Goal: Task Accomplishment & Management: Use online tool/utility

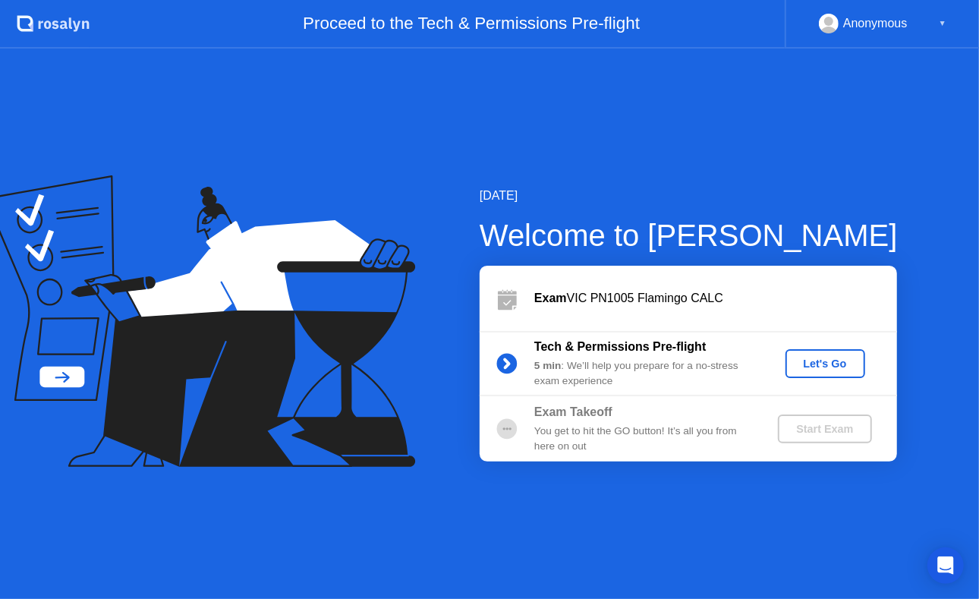
click at [811, 364] on div "Let's Go" at bounding box center [826, 363] width 68 height 12
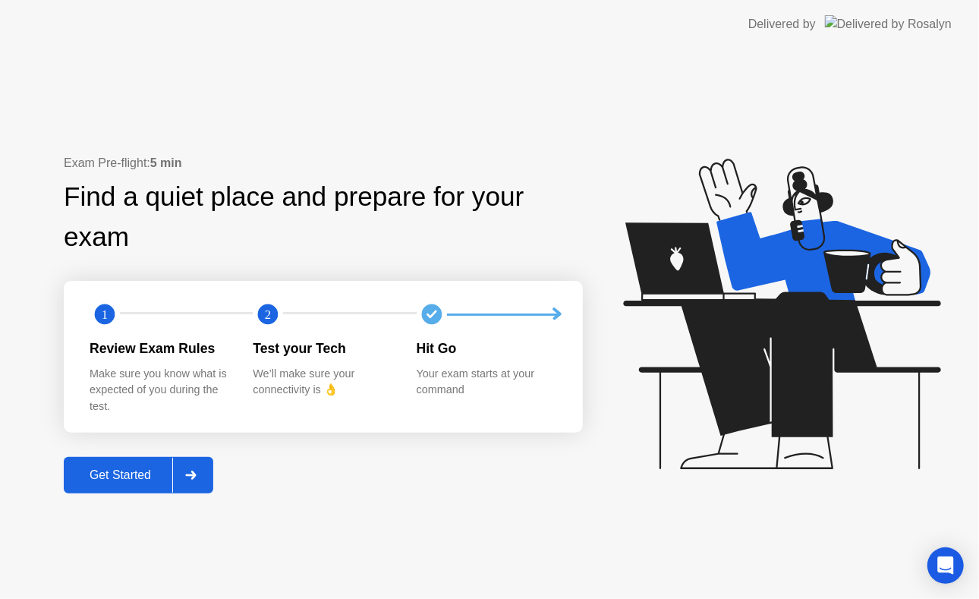
click at [194, 471] on icon at bounding box center [190, 475] width 11 height 9
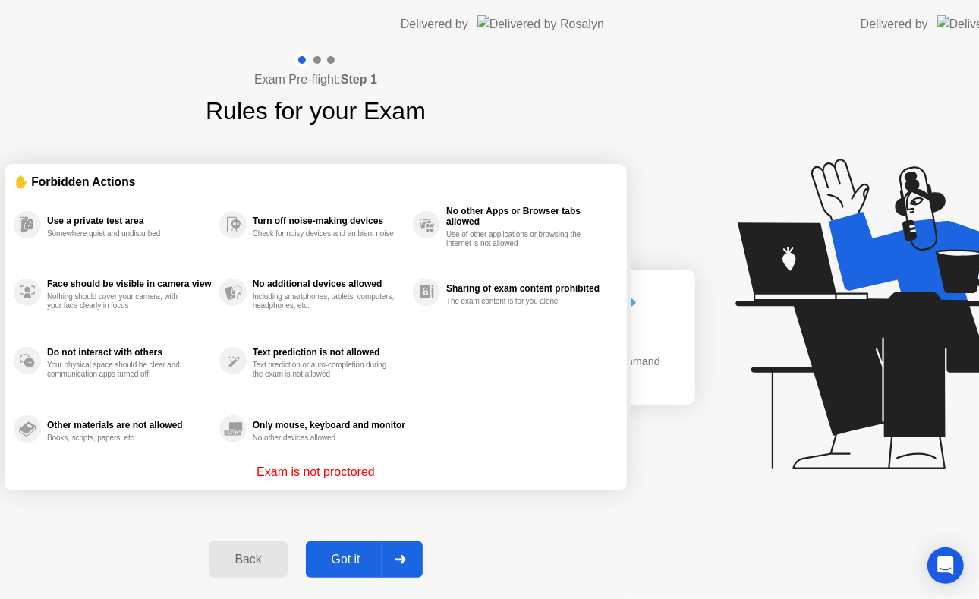
click at [194, 471] on div "Exam is not proctored" at bounding box center [316, 472] width 604 height 18
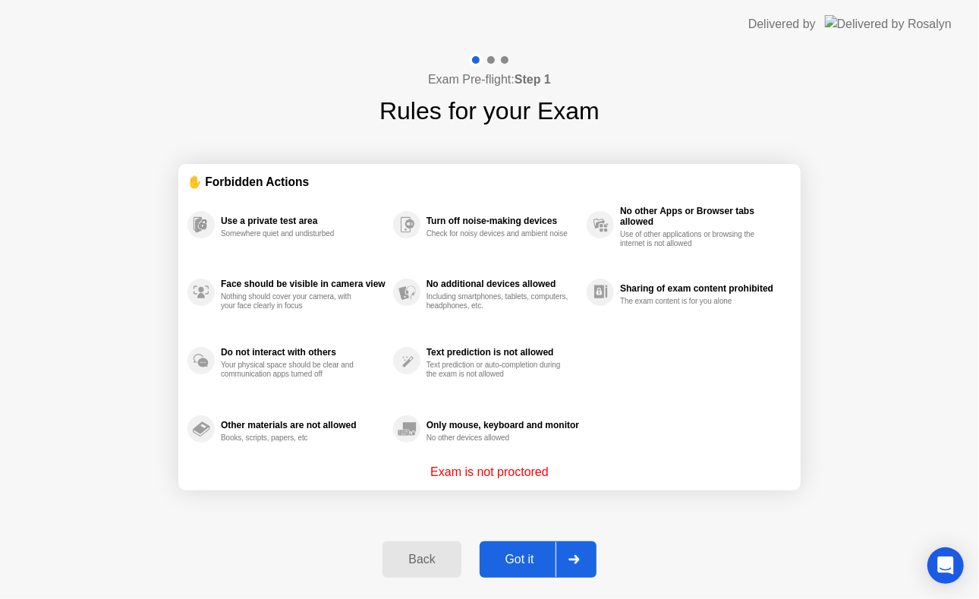
click at [571, 569] on div at bounding box center [574, 559] width 36 height 35
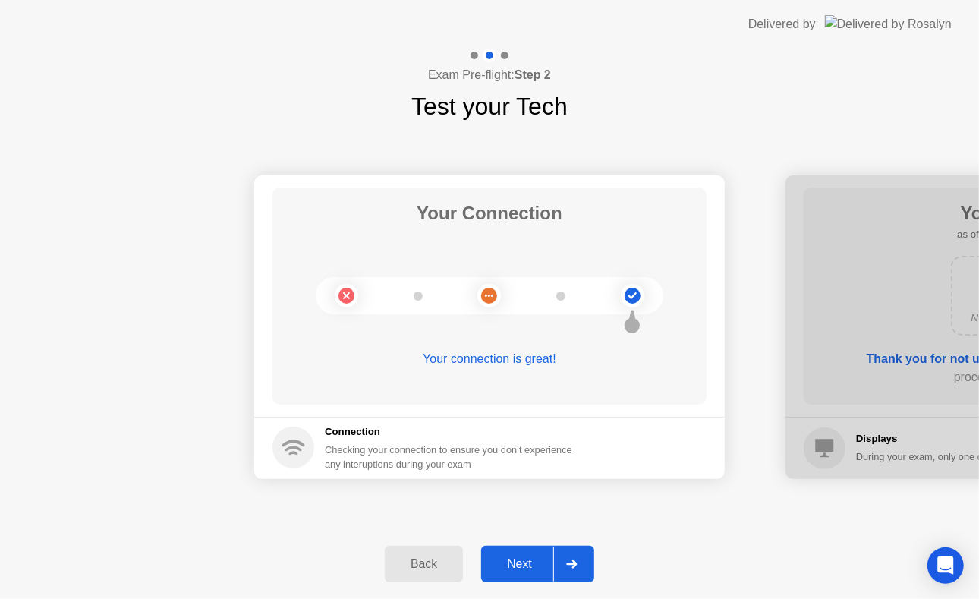
click at [575, 562] on icon at bounding box center [571, 563] width 11 height 9
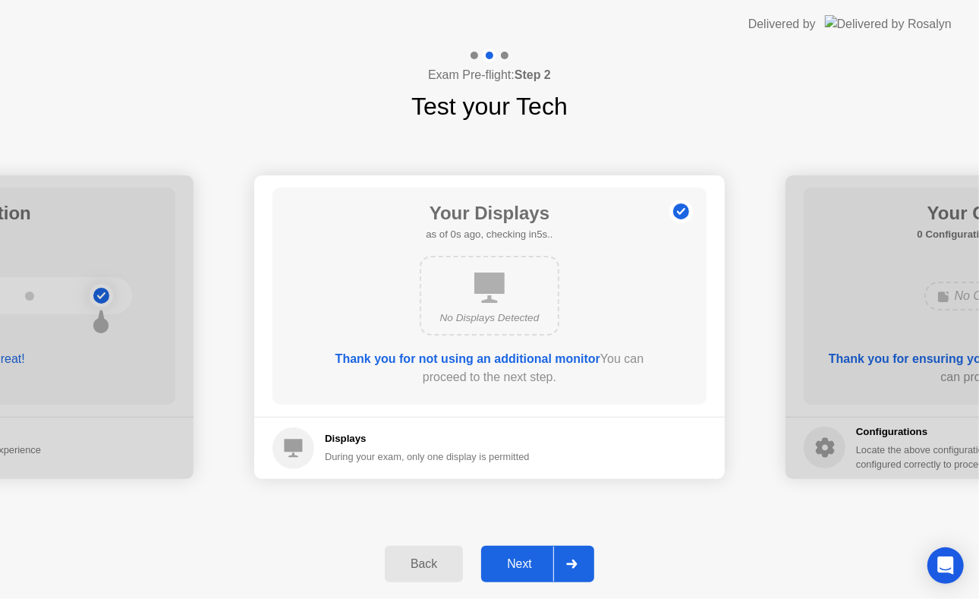
click at [575, 562] on icon at bounding box center [571, 563] width 11 height 9
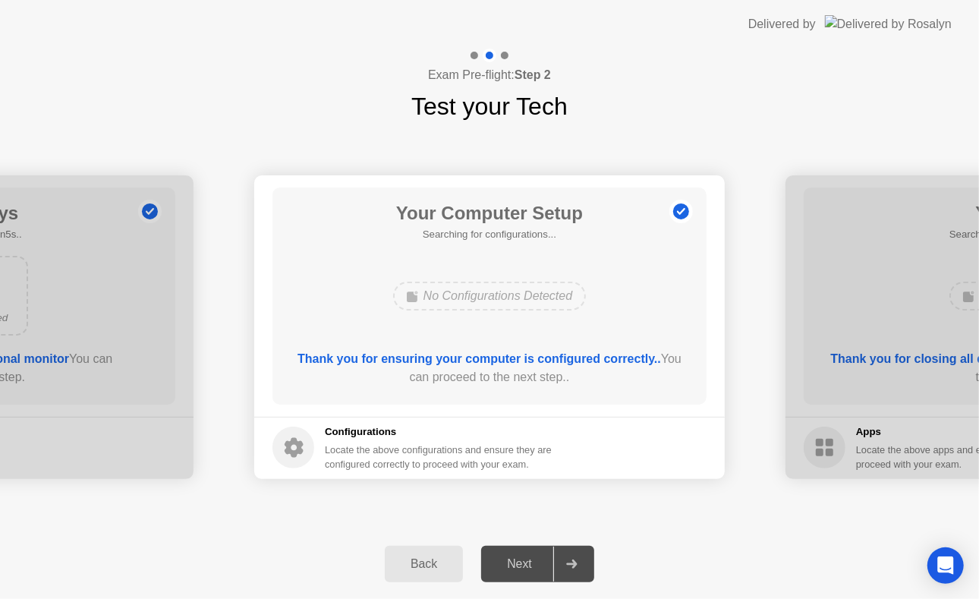
click at [575, 562] on icon at bounding box center [571, 563] width 11 height 9
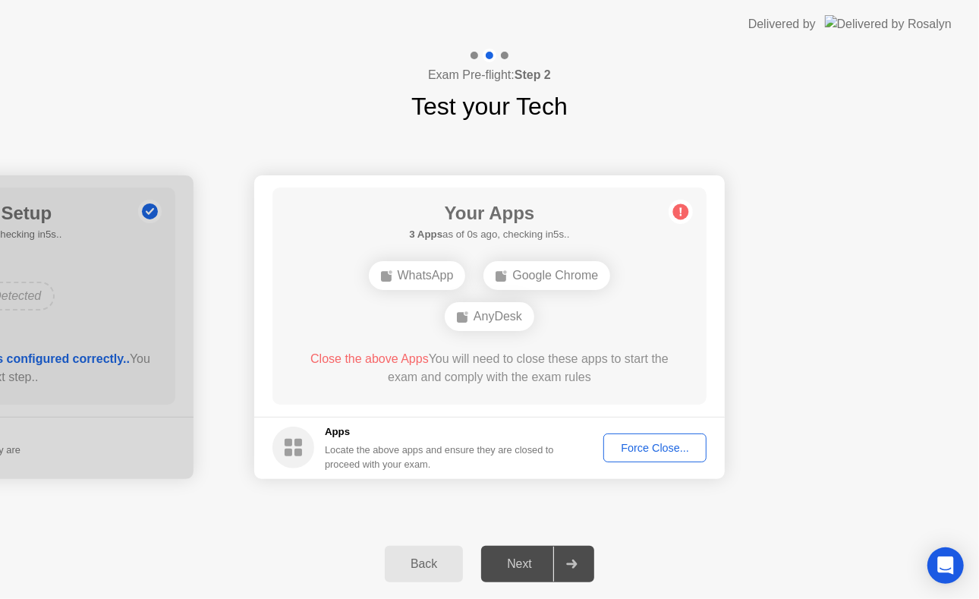
click at [575, 562] on icon at bounding box center [571, 563] width 11 height 9
click at [638, 442] on div "Force Close..." at bounding box center [655, 448] width 93 height 12
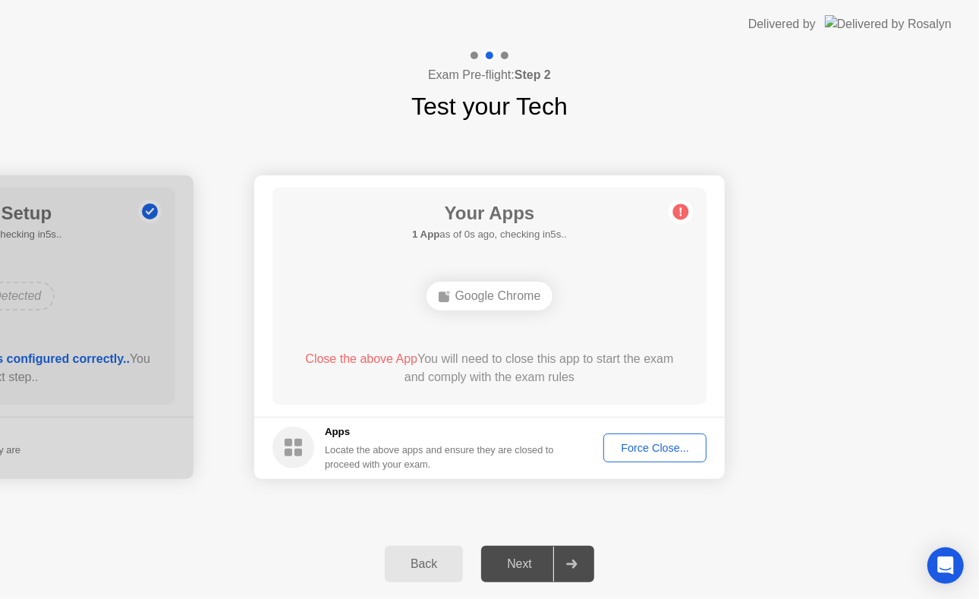
click at [639, 443] on div "Force Close..." at bounding box center [655, 448] width 93 height 12
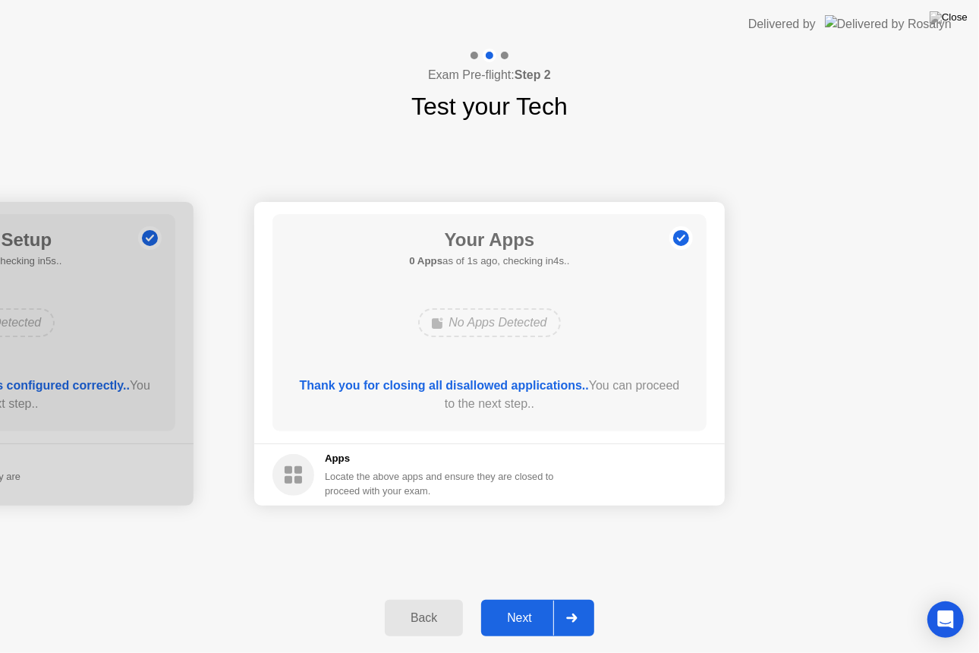
click at [565, 598] on div at bounding box center [571, 617] width 36 height 35
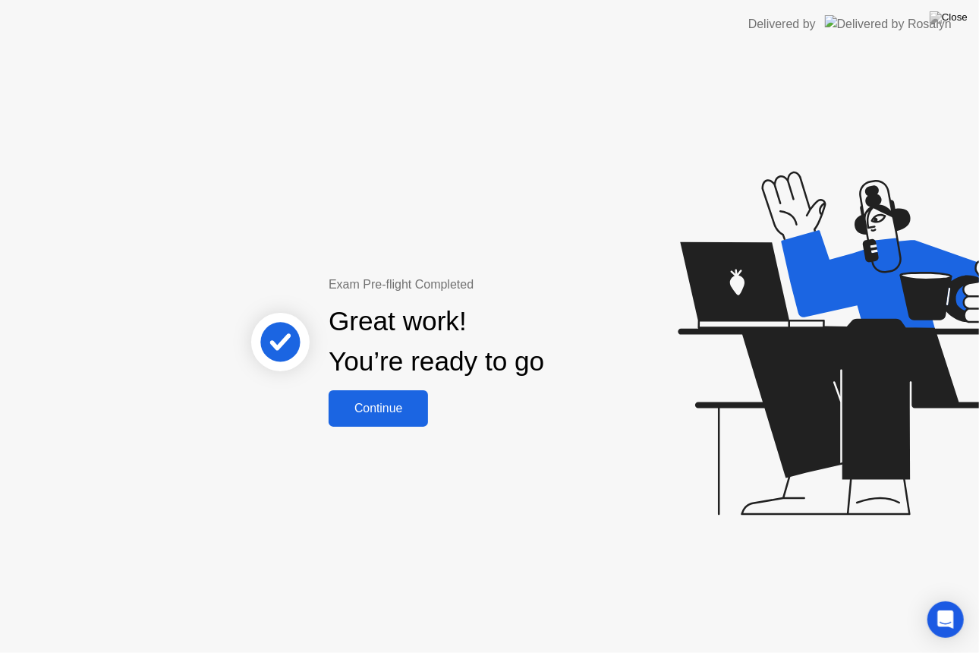
click at [348, 392] on button "Continue" at bounding box center [378, 408] width 99 height 36
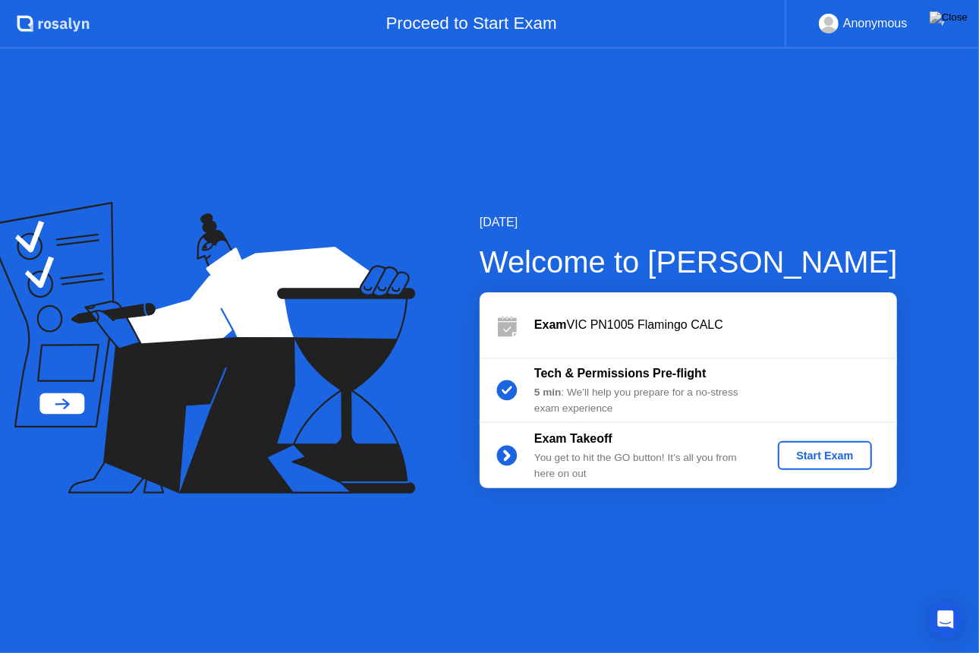
click at [824, 464] on button "Start Exam" at bounding box center [824, 455] width 93 height 29
